Goal: Information Seeking & Learning: Learn about a topic

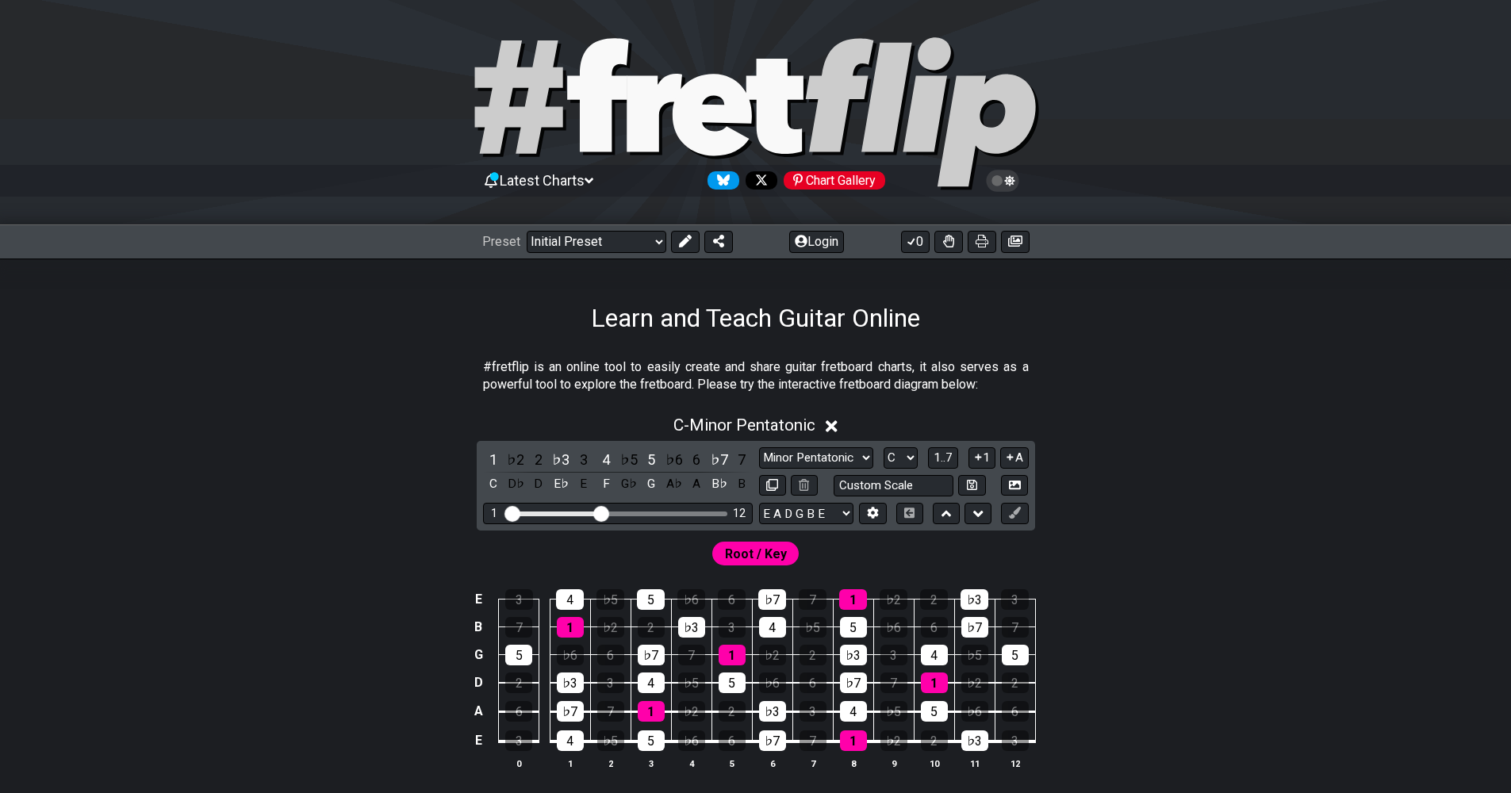
click at [1224, 417] on div "C - Minor Pentatonic" at bounding box center [756, 420] width 1238 height 29
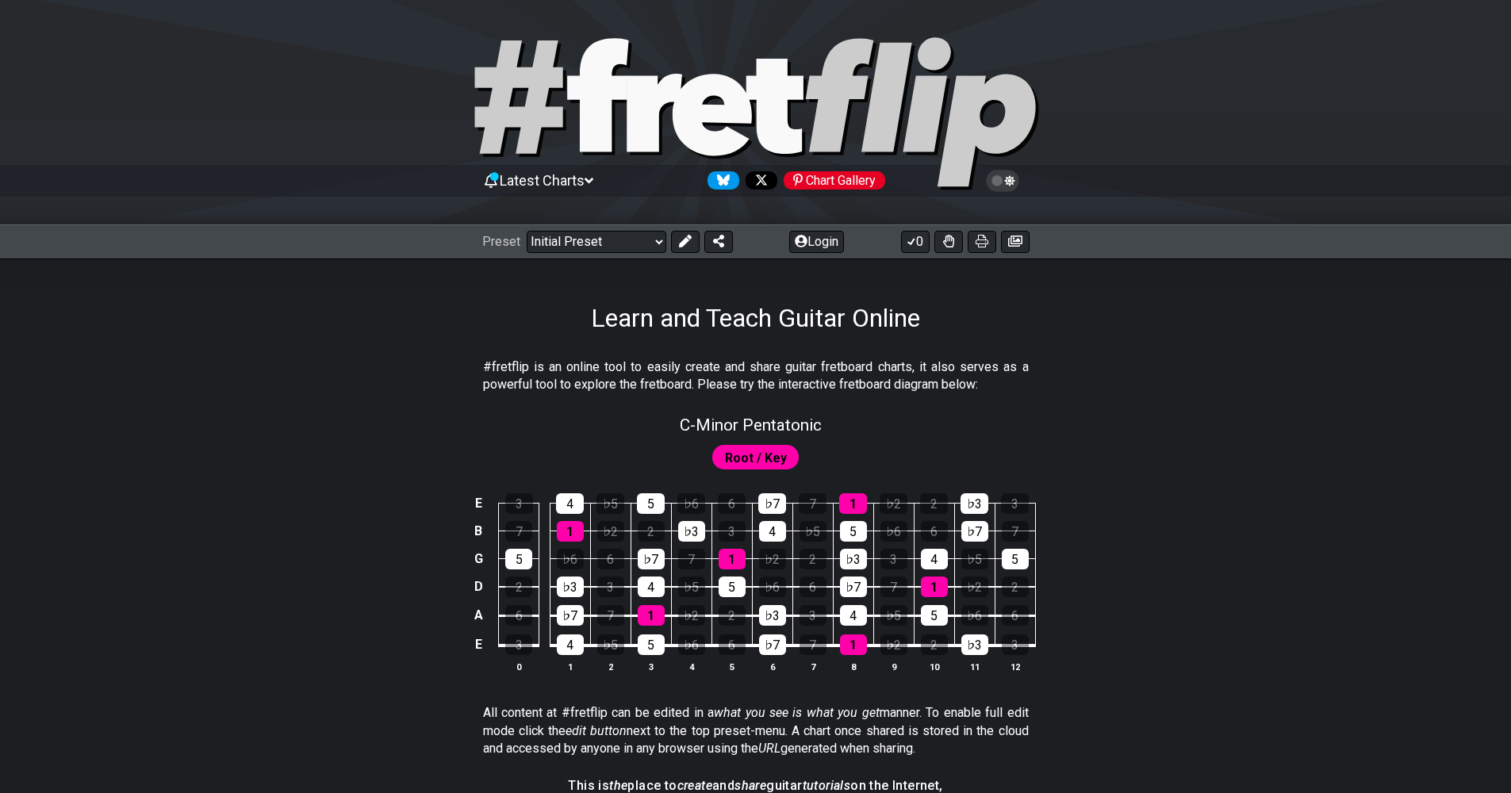
click at [1170, 523] on div "E 3 4 ♭5 5 ♭6 6 ♭7 7 1 ♭2 2 ♭3 3 B 7 1 ♭2 2 ♭3 3 4 ♭5 5 ♭6 6 ♭7 7 G 5 ♭6 6 ♭7 7…" at bounding box center [756, 584] width 1238 height 223
click at [769, 459] on span "Root / Key" at bounding box center [756, 458] width 62 height 23
click at [750, 472] on div "Root / Key" at bounding box center [756, 457] width 94 height 30
click at [764, 460] on span "Root / Key" at bounding box center [756, 458] width 62 height 23
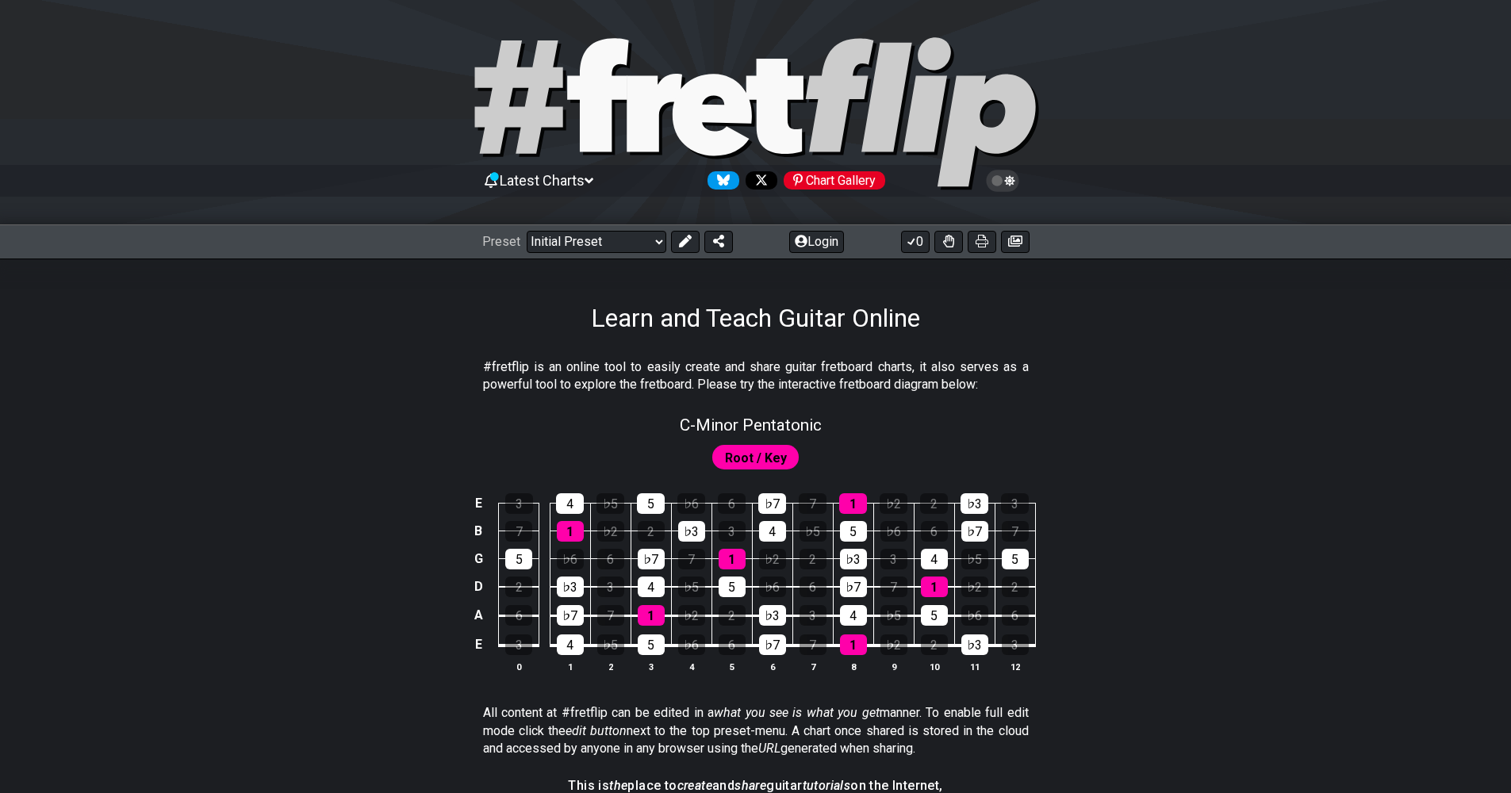
click at [924, 365] on p "#fretflip is an online tool to easily create and share guitar fretboard charts,…" at bounding box center [756, 377] width 546 height 36
click at [773, 538] on div "4" at bounding box center [772, 531] width 27 height 21
click at [776, 506] on div "♭7" at bounding box center [772, 503] width 28 height 21
click at [696, 527] on div "♭3" at bounding box center [691, 531] width 27 height 21
click at [658, 501] on div "5" at bounding box center [651, 503] width 28 height 21
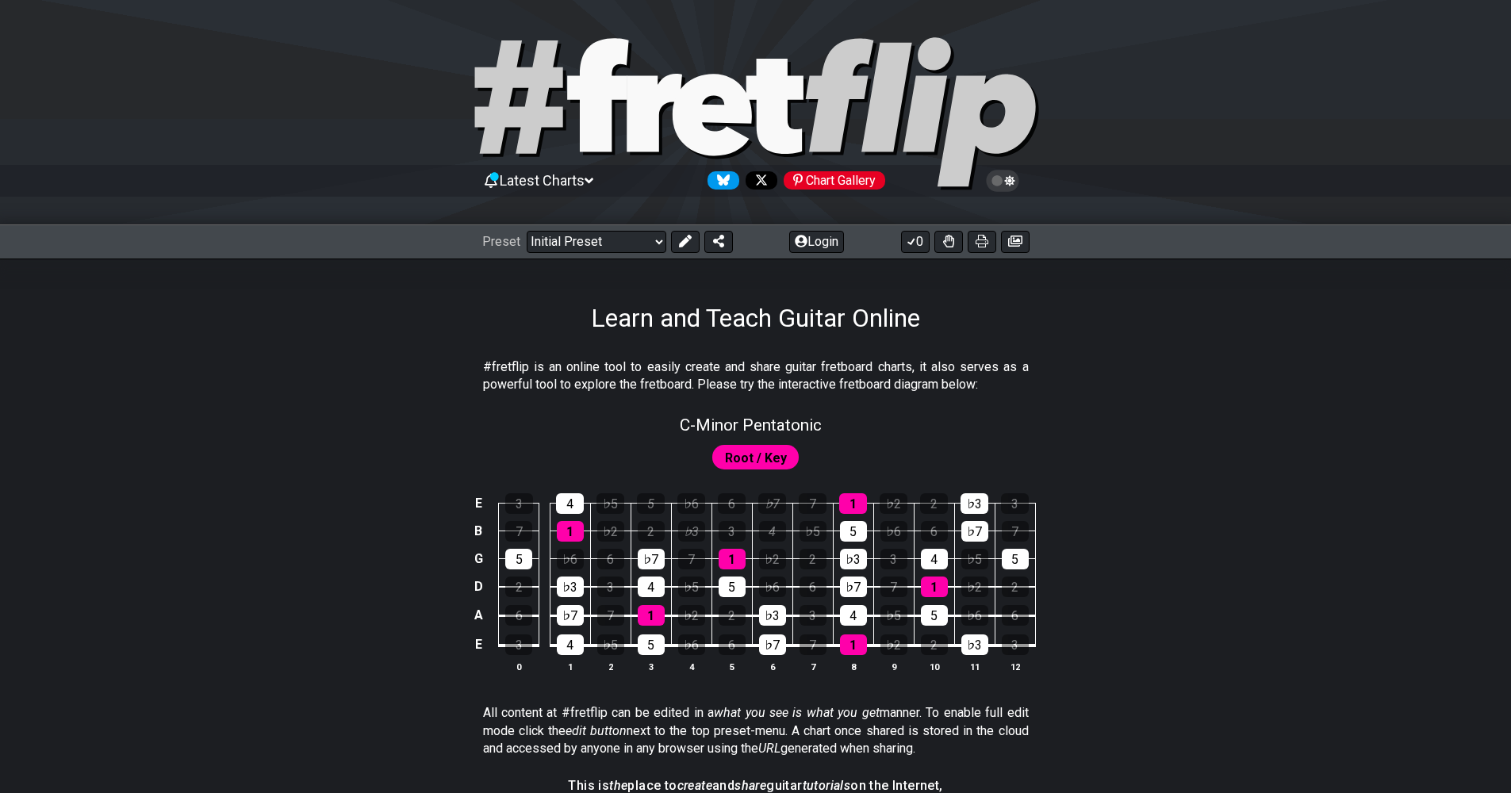
click at [733, 458] on span "Root / Key" at bounding box center [756, 458] width 62 height 23
click at [755, 434] on span "C - Minor Pentatonic" at bounding box center [751, 425] width 142 height 19
select select "C"
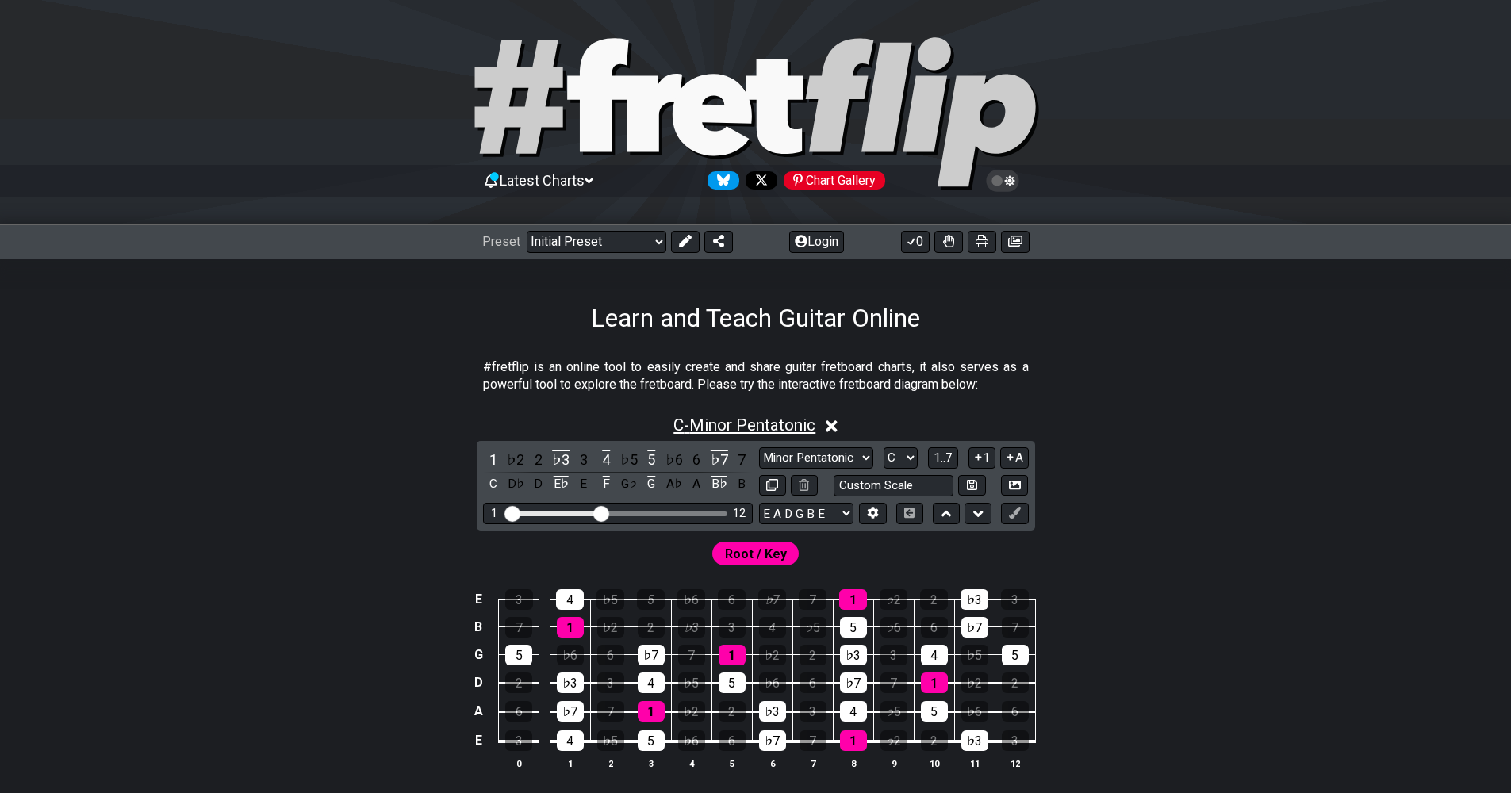
click at [755, 434] on span "C - Minor Pentatonic" at bounding box center [745, 425] width 142 height 19
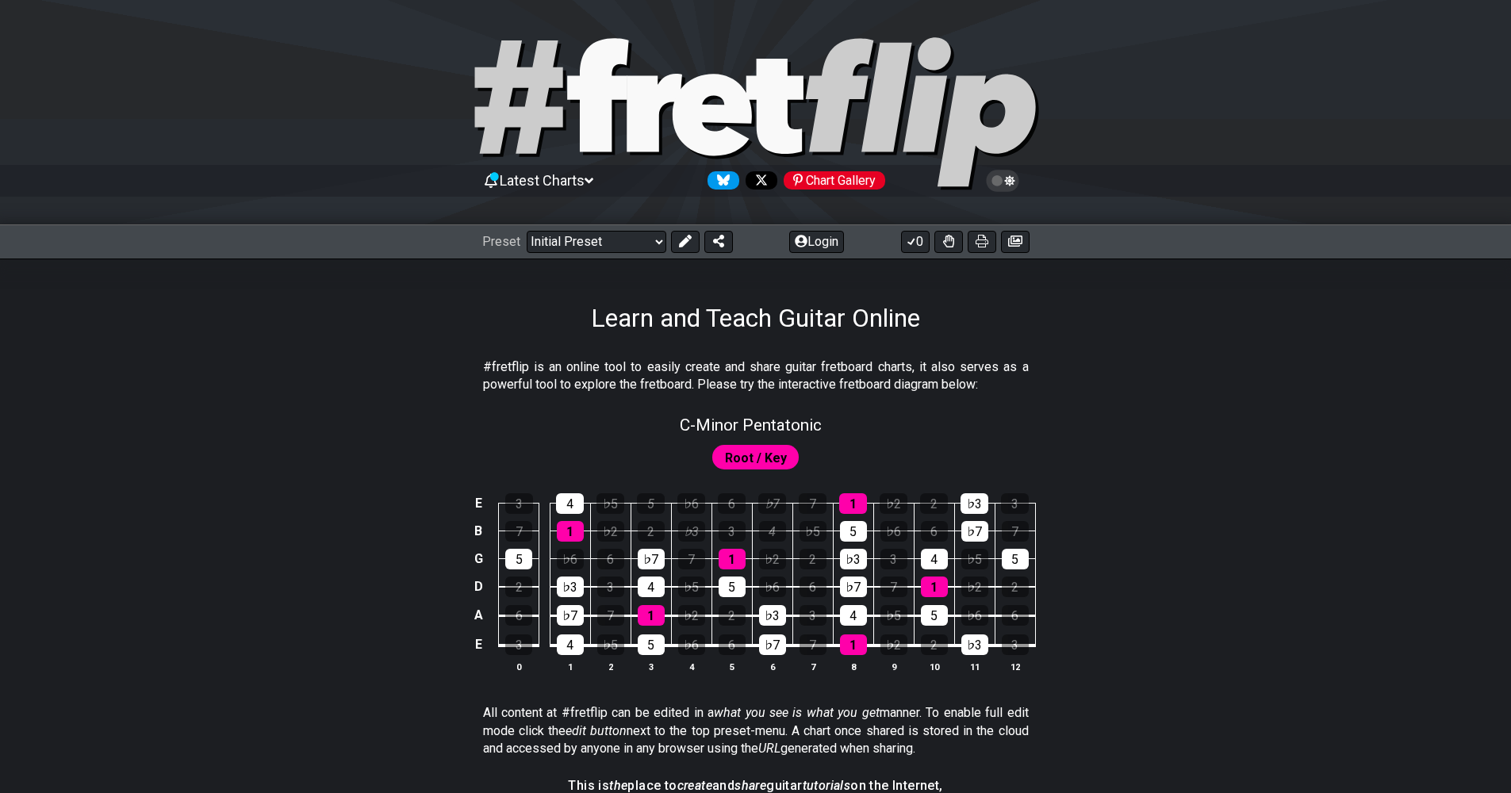
click at [759, 438] on div "C - Minor Pentatonic Root / Key E 3 4 ♭5 5 ♭6 6 ♭7 7 1 ♭2 2 ♭3 3 B 7 1 ♭2 2 ♭3 …" at bounding box center [756, 550] width 1238 height 289
click at [852, 181] on div "Chart Gallery" at bounding box center [835, 180] width 102 height 18
click at [955, 240] on button at bounding box center [949, 242] width 29 height 22
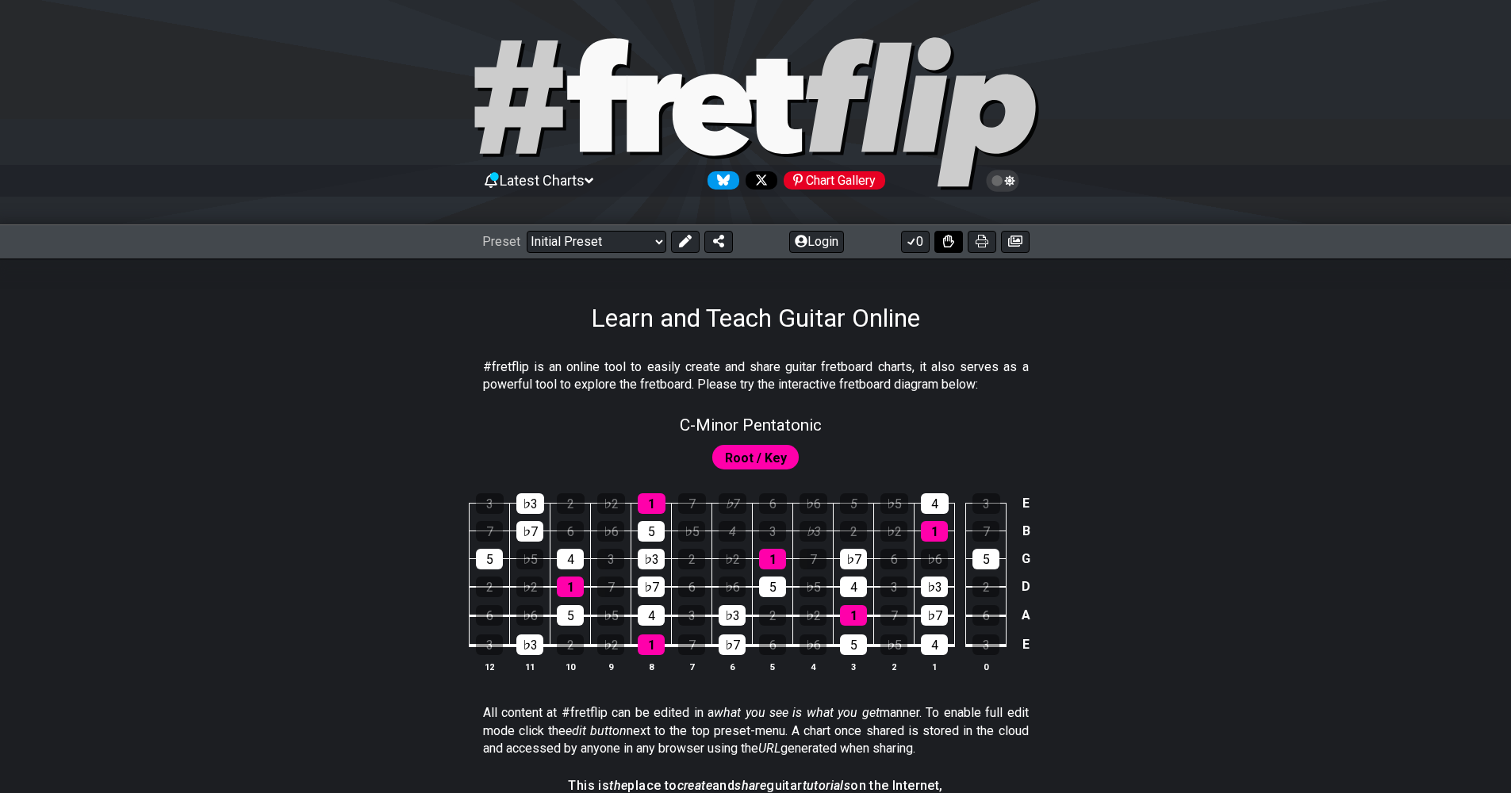
click at [955, 241] on button at bounding box center [949, 242] width 29 height 22
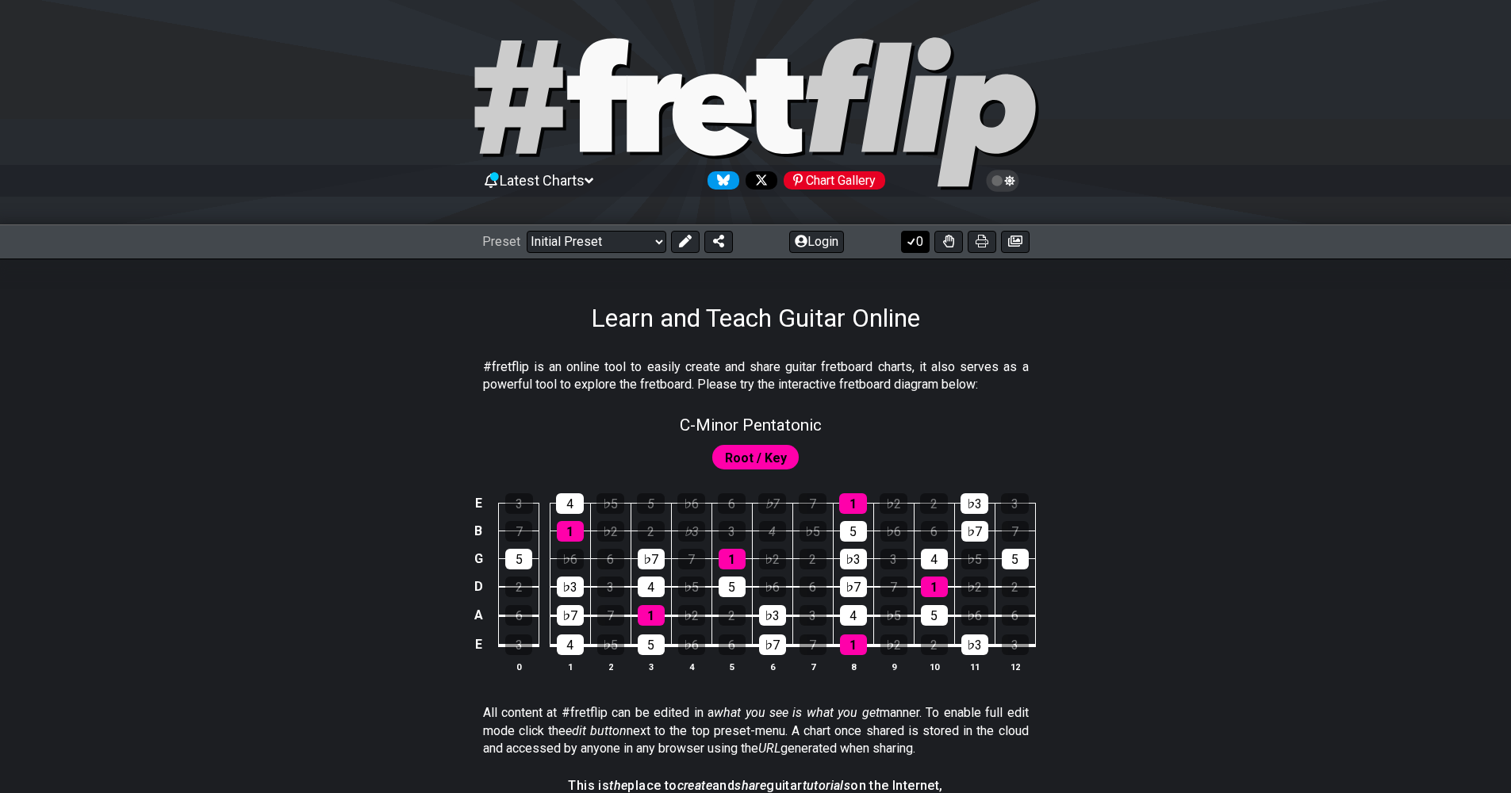
click at [920, 245] on button "0" at bounding box center [915, 242] width 29 height 22
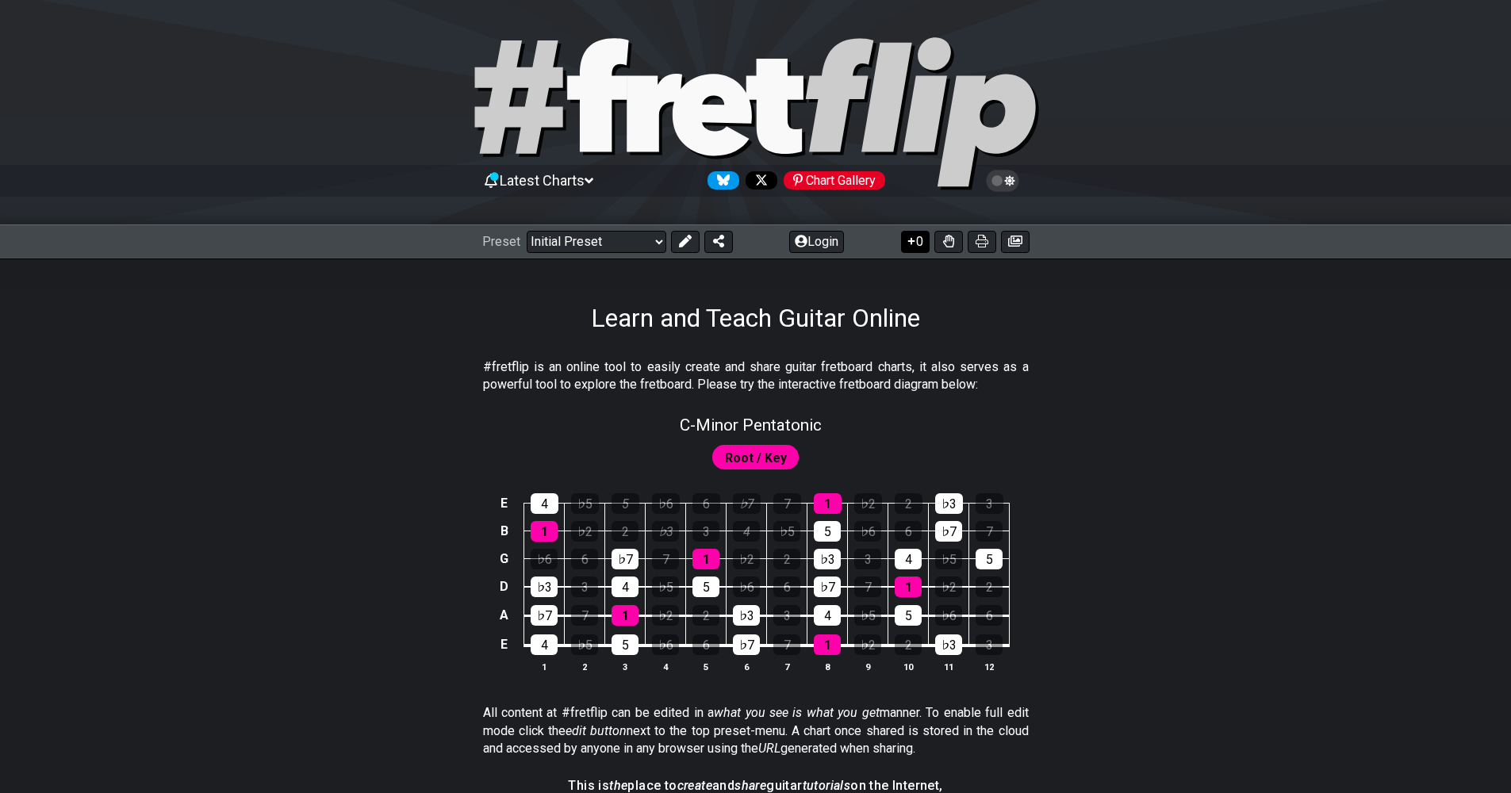
click at [920, 245] on button "0" at bounding box center [915, 242] width 29 height 22
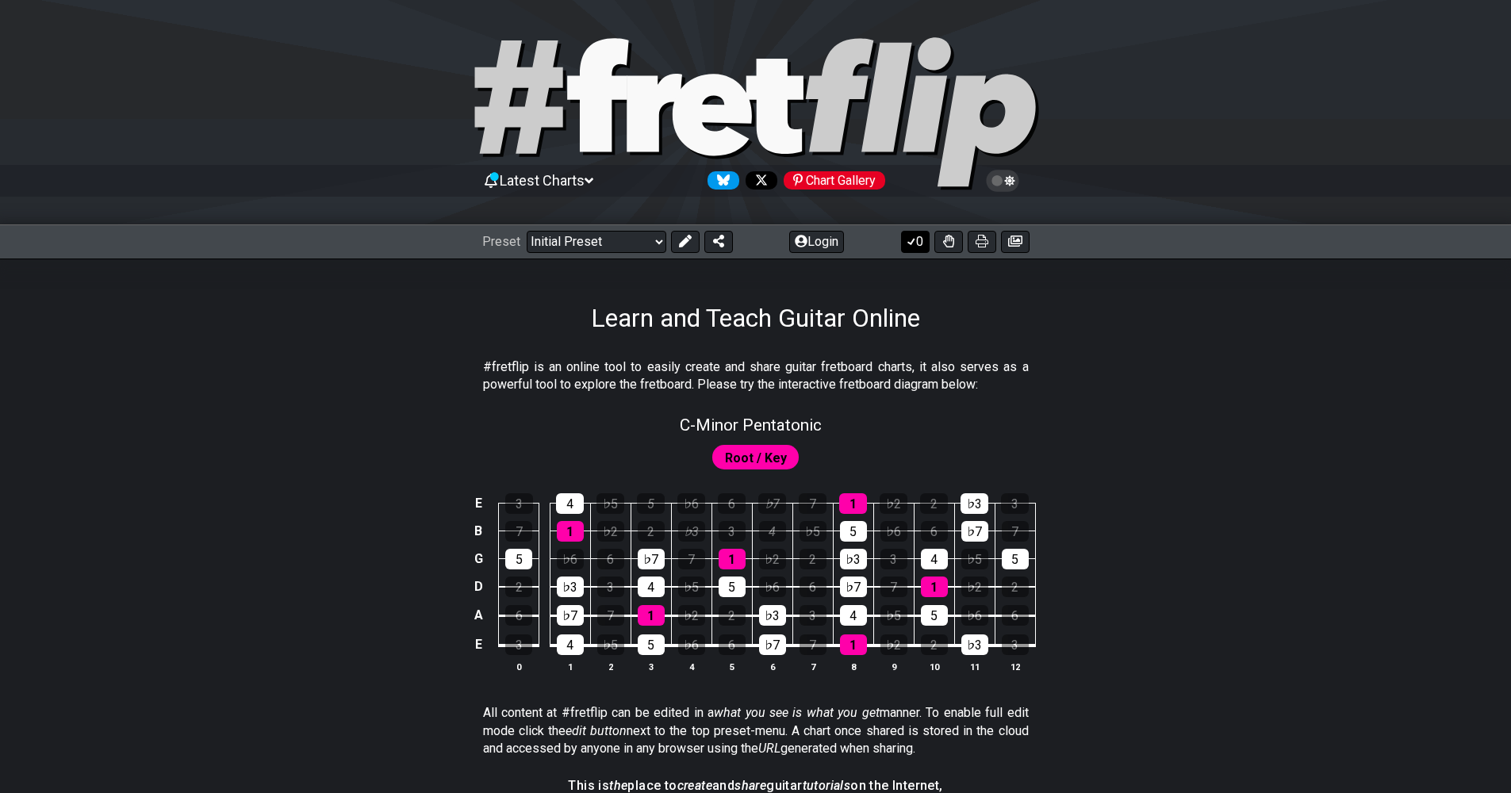
click at [920, 245] on button "0" at bounding box center [915, 242] width 29 height 22
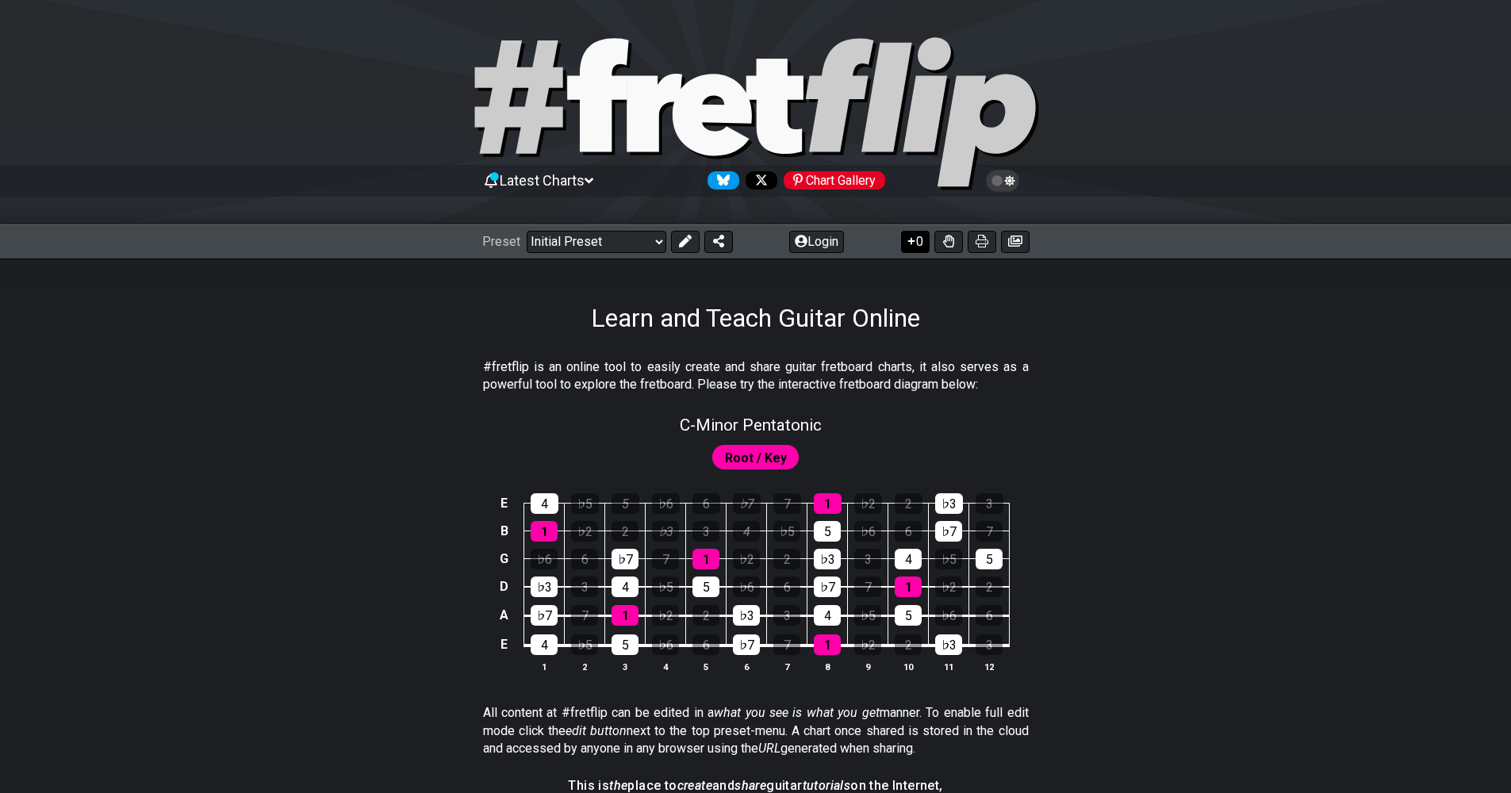
click at [920, 245] on button "0" at bounding box center [915, 242] width 29 height 22
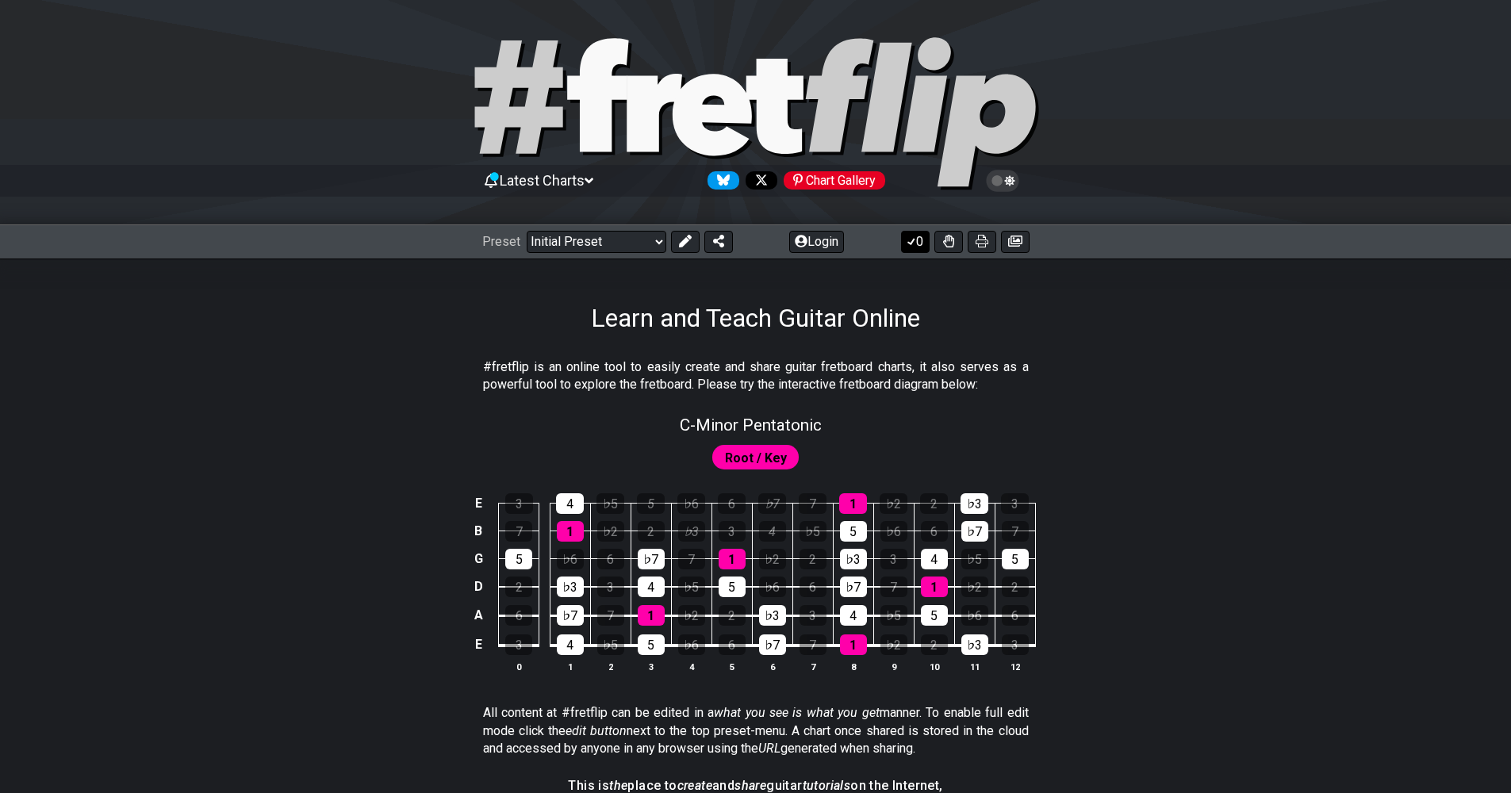
click at [920, 245] on button "0" at bounding box center [915, 242] width 29 height 22
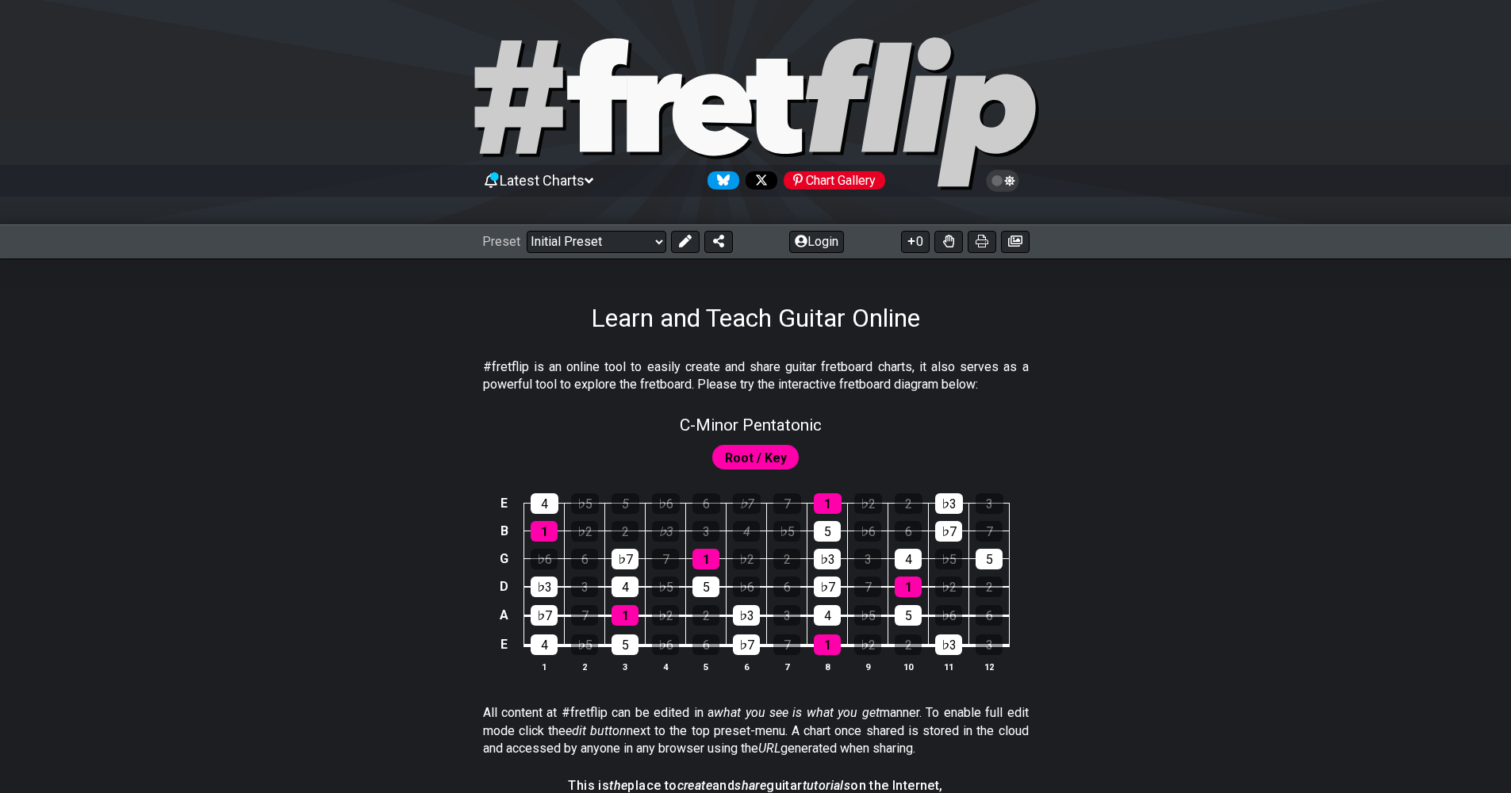
click at [562, 179] on span "Latest Charts" at bounding box center [542, 180] width 85 height 17
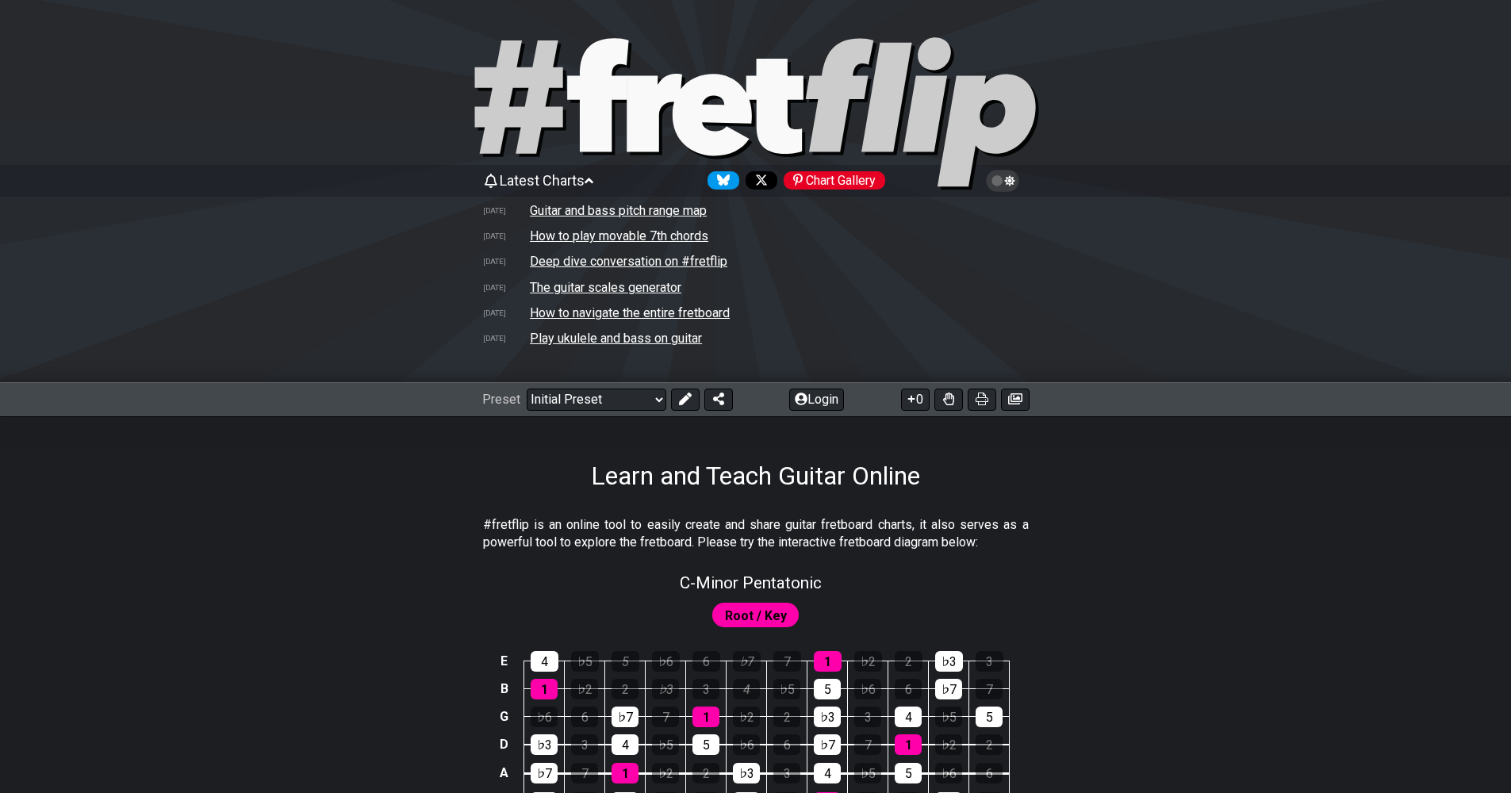
click at [643, 215] on td "Guitar and bass pitch range map" at bounding box center [618, 210] width 179 height 17
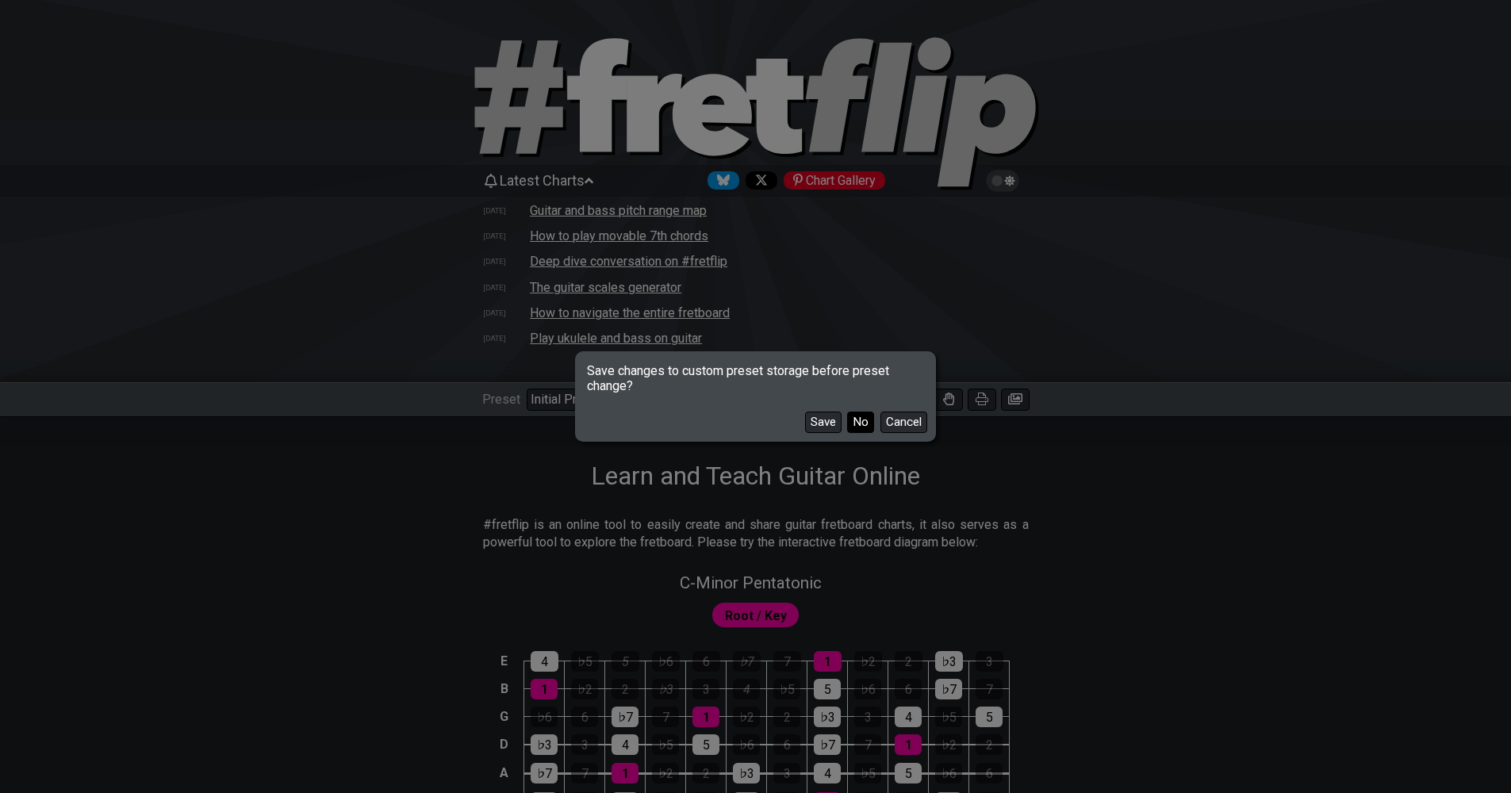
click at [868, 421] on button "No" at bounding box center [860, 422] width 27 height 21
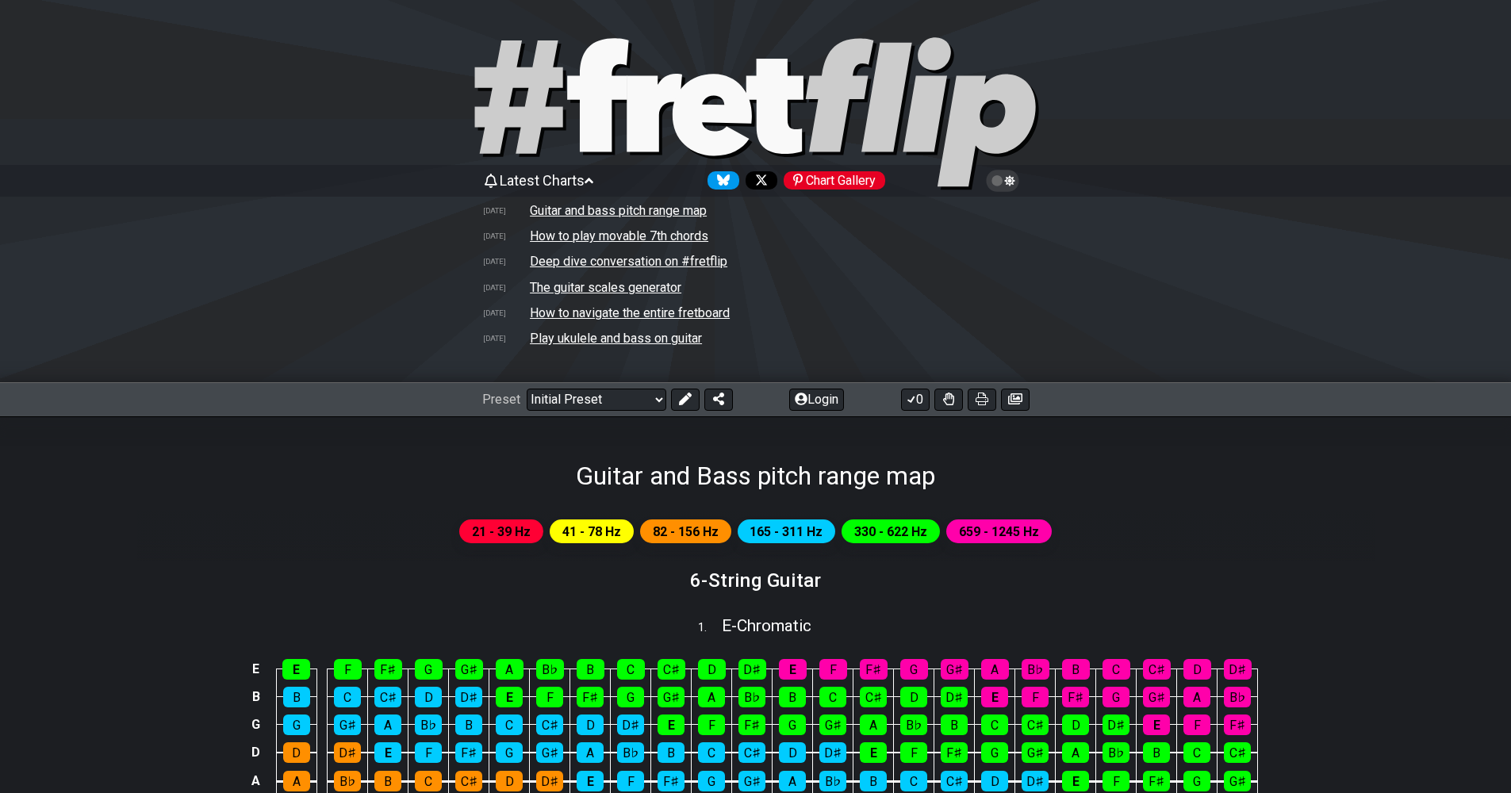
click at [580, 237] on td "How to play movable 7th chords" at bounding box center [619, 236] width 180 height 17
select select "/movable-7th-chords"
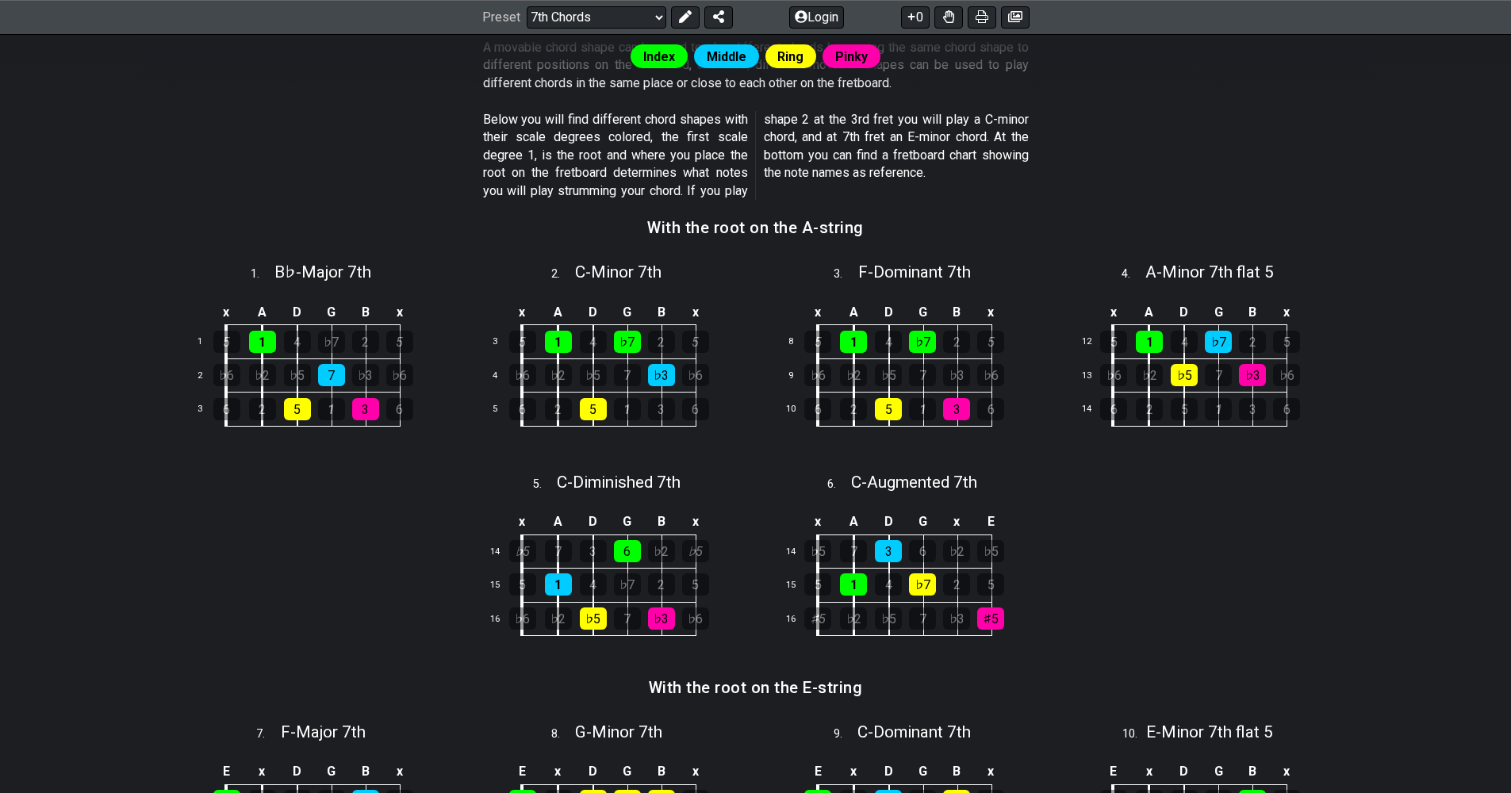
scroll to position [532, 0]
